Goal: Task Accomplishment & Management: Use online tool/utility

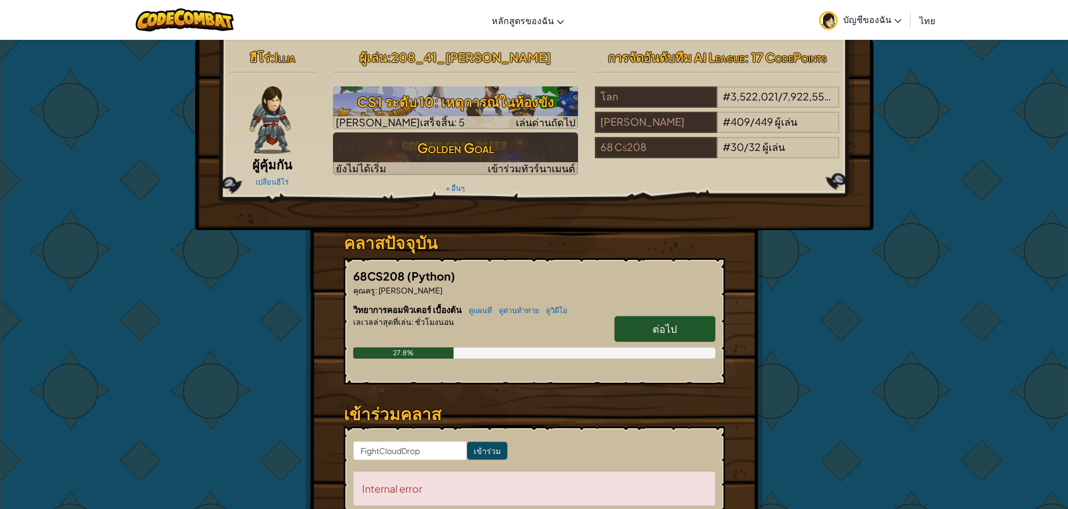
click at [675, 331] on span "ต่อไป" at bounding box center [665, 328] width 24 height 13
select select "th"
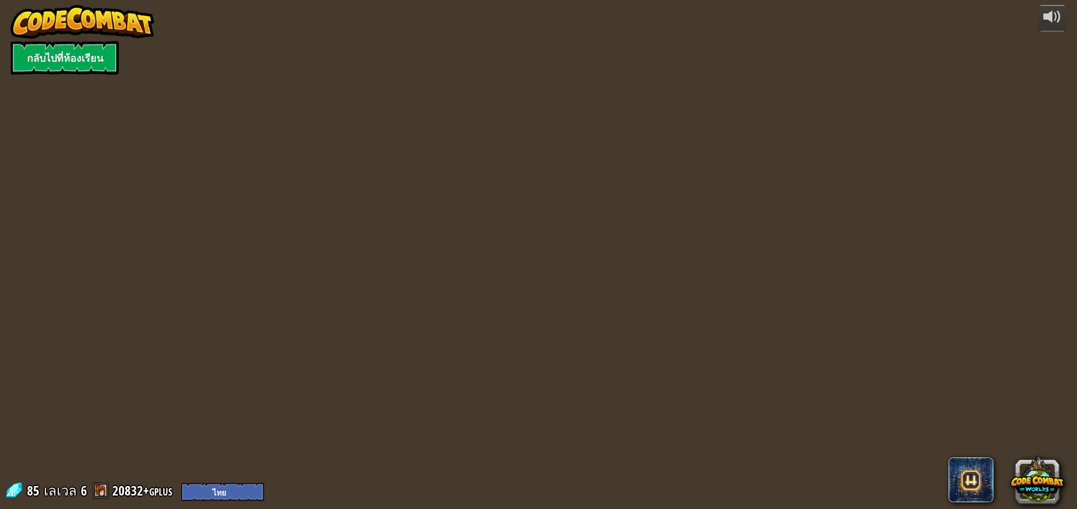
select select "th"
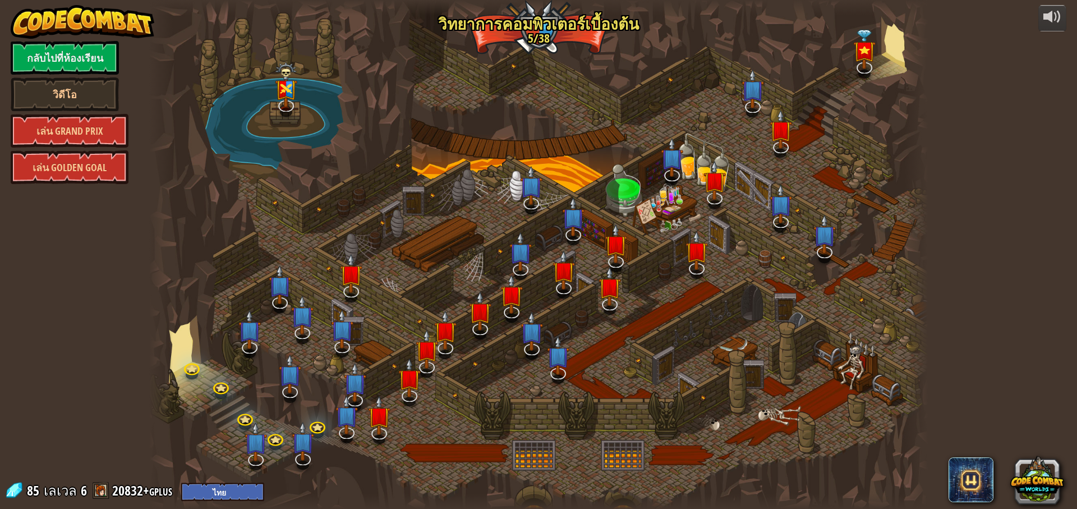
select select "th"
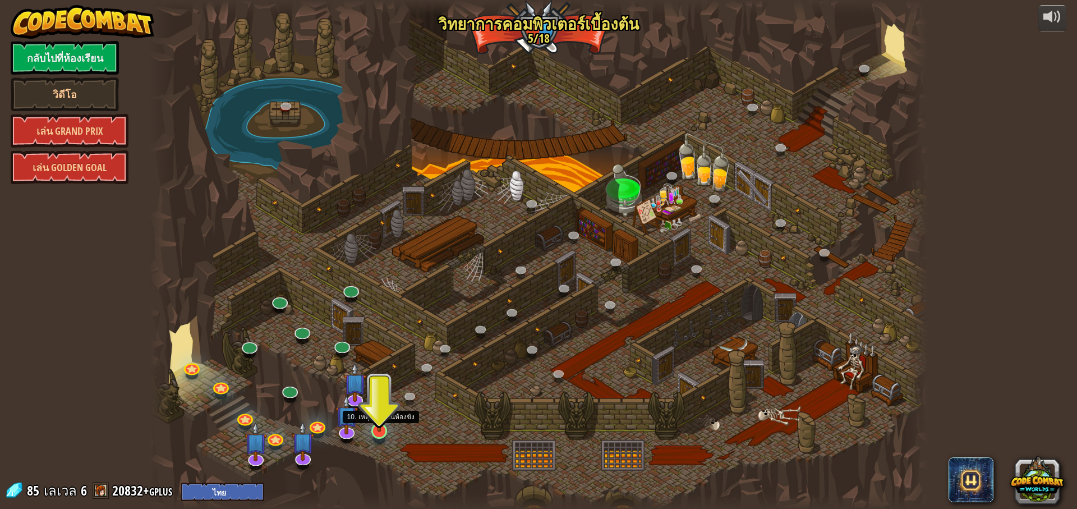
click at [383, 423] on img at bounding box center [379, 408] width 21 height 48
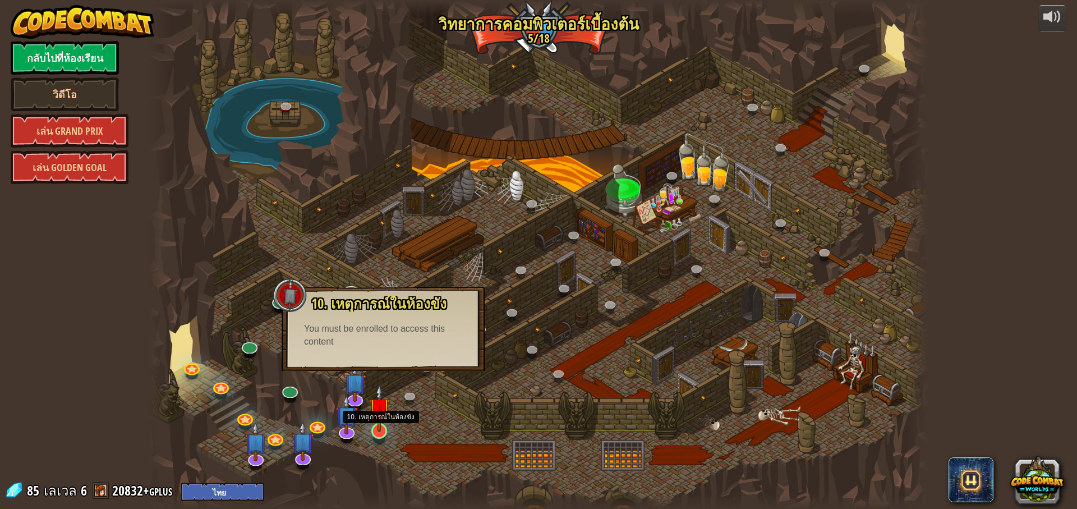
click at [377, 422] on img at bounding box center [379, 408] width 21 height 48
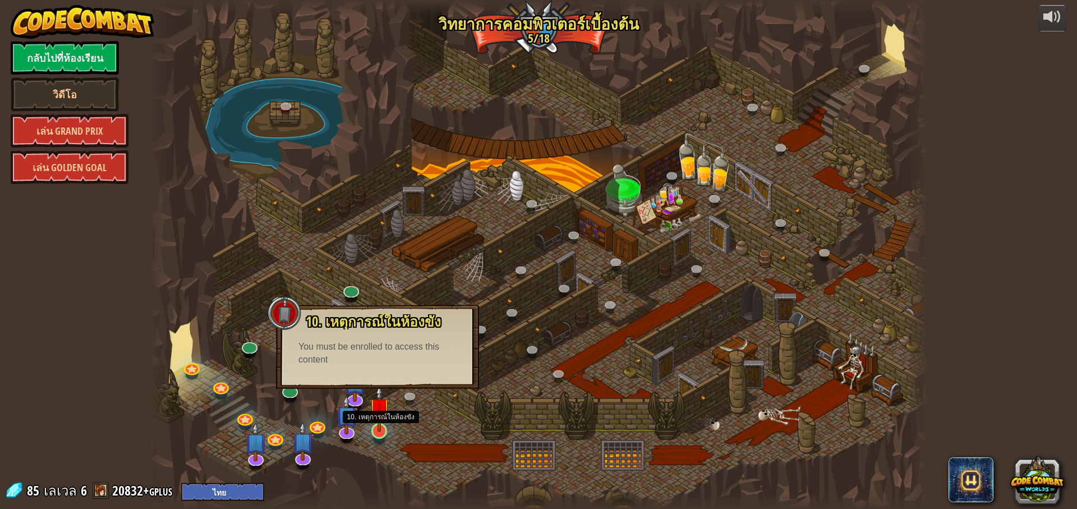
click at [372, 420] on img at bounding box center [379, 408] width 21 height 48
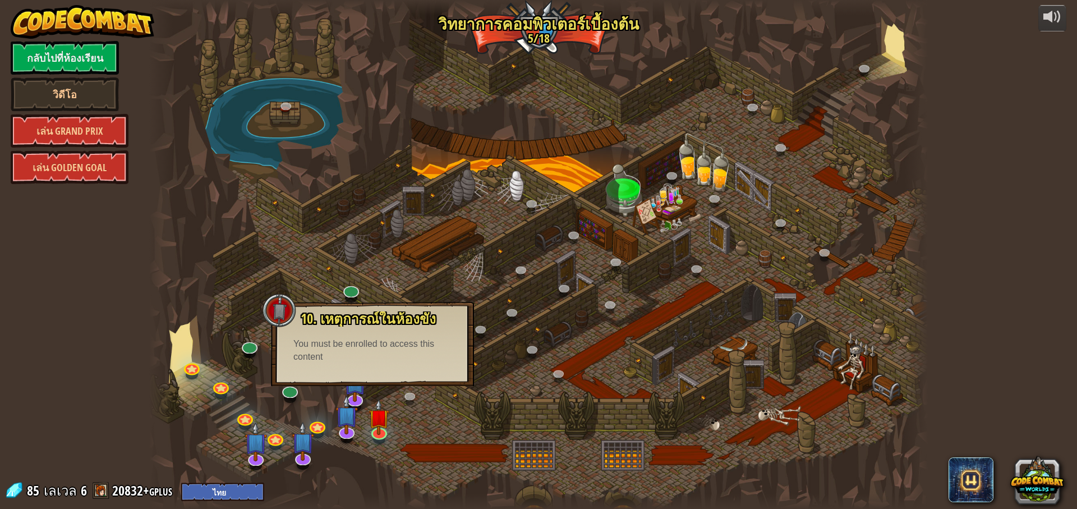
click at [423, 283] on div at bounding box center [538, 254] width 778 height 509
